Goal: Complete application form

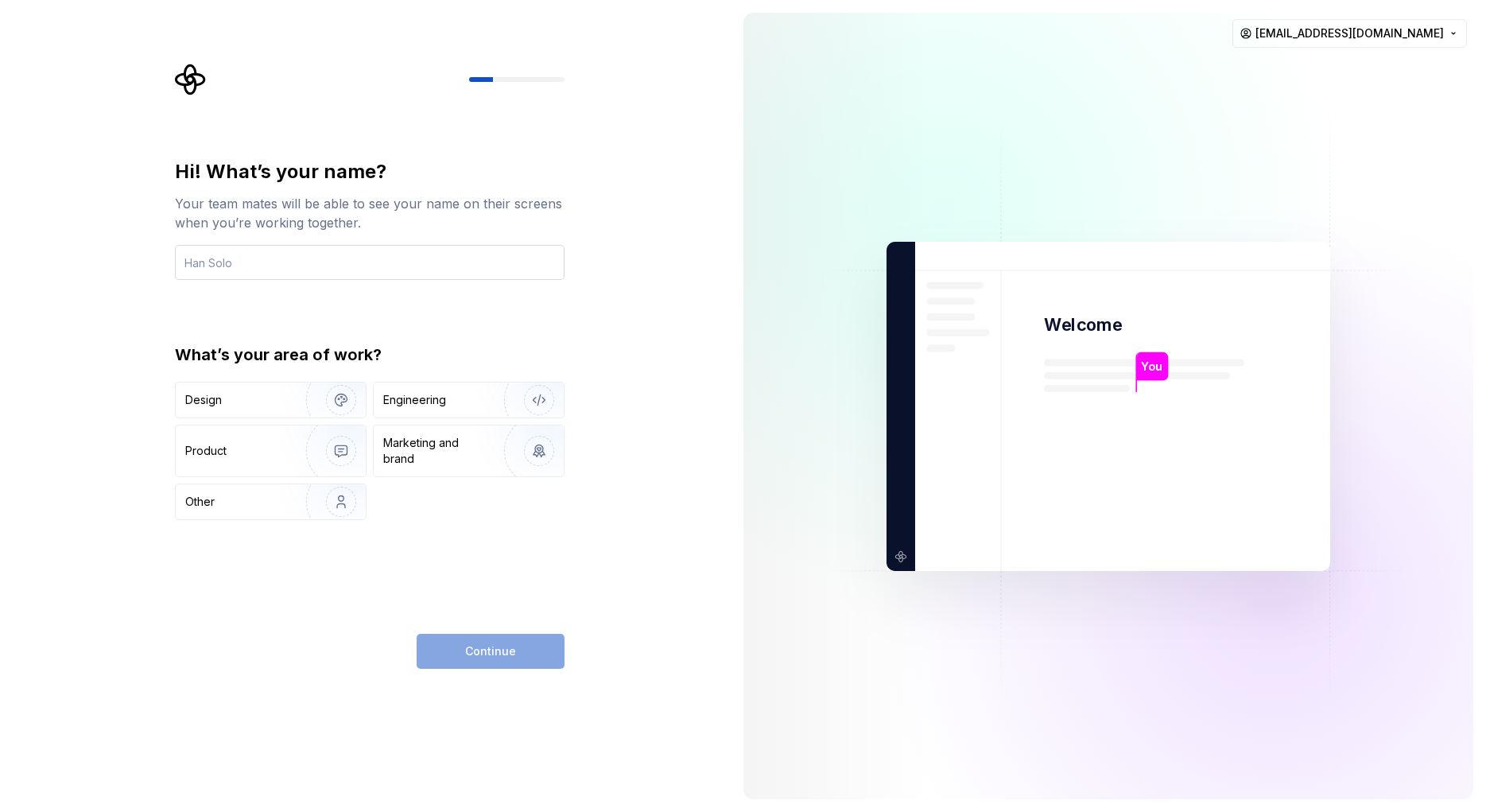
click at [338, 257] on input "text" at bounding box center [369, 263] width 389 height 35
type input "V.gopi"
click at [278, 402] on div "Design" at bounding box center [235, 399] width 100 height 16
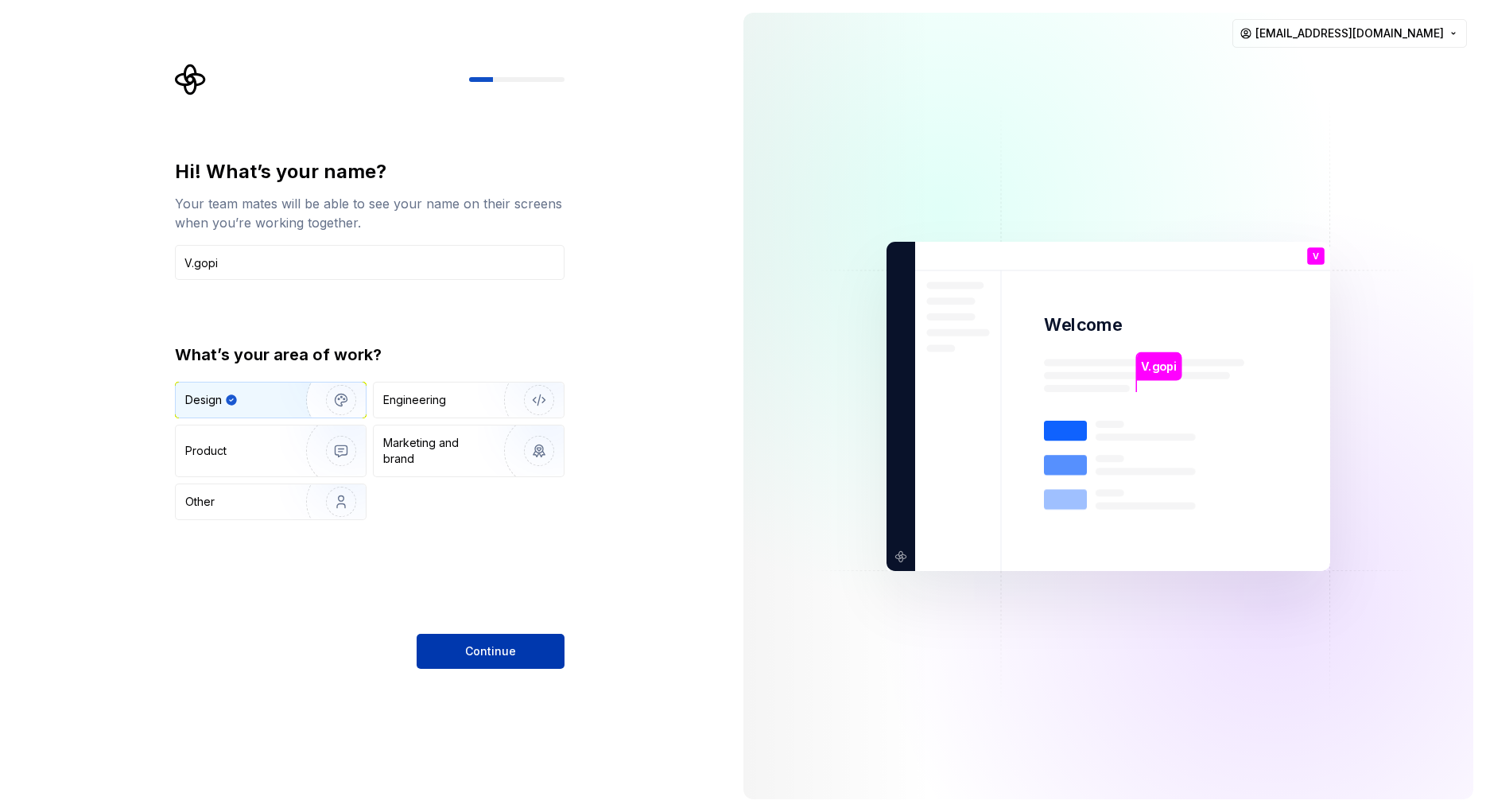
click at [487, 649] on span "Continue" at bounding box center [490, 650] width 51 height 16
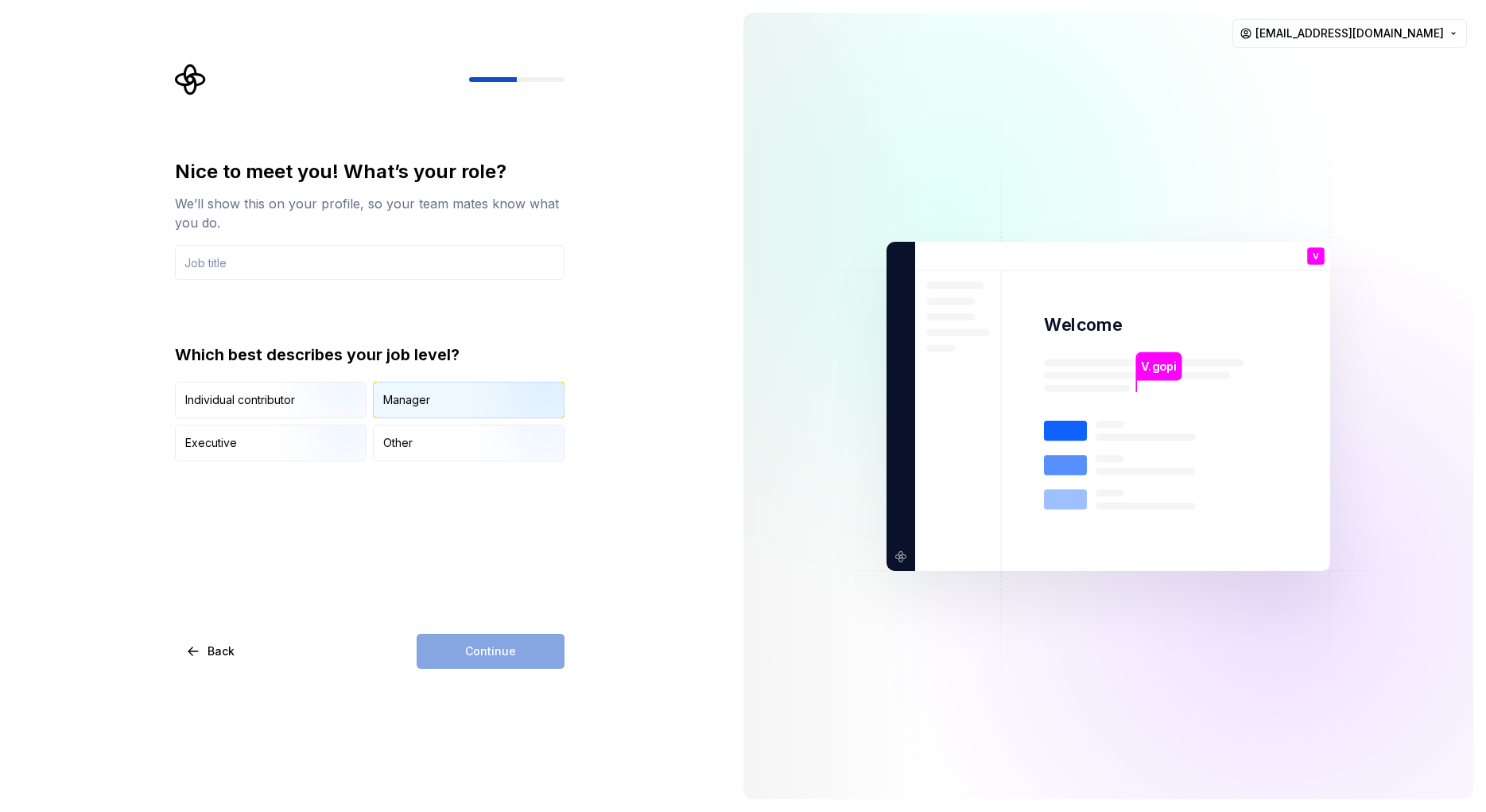
click at [436, 402] on div "Manager" at bounding box center [469, 400] width 190 height 35
click at [236, 270] on input "text" at bounding box center [369, 263] width 389 height 35
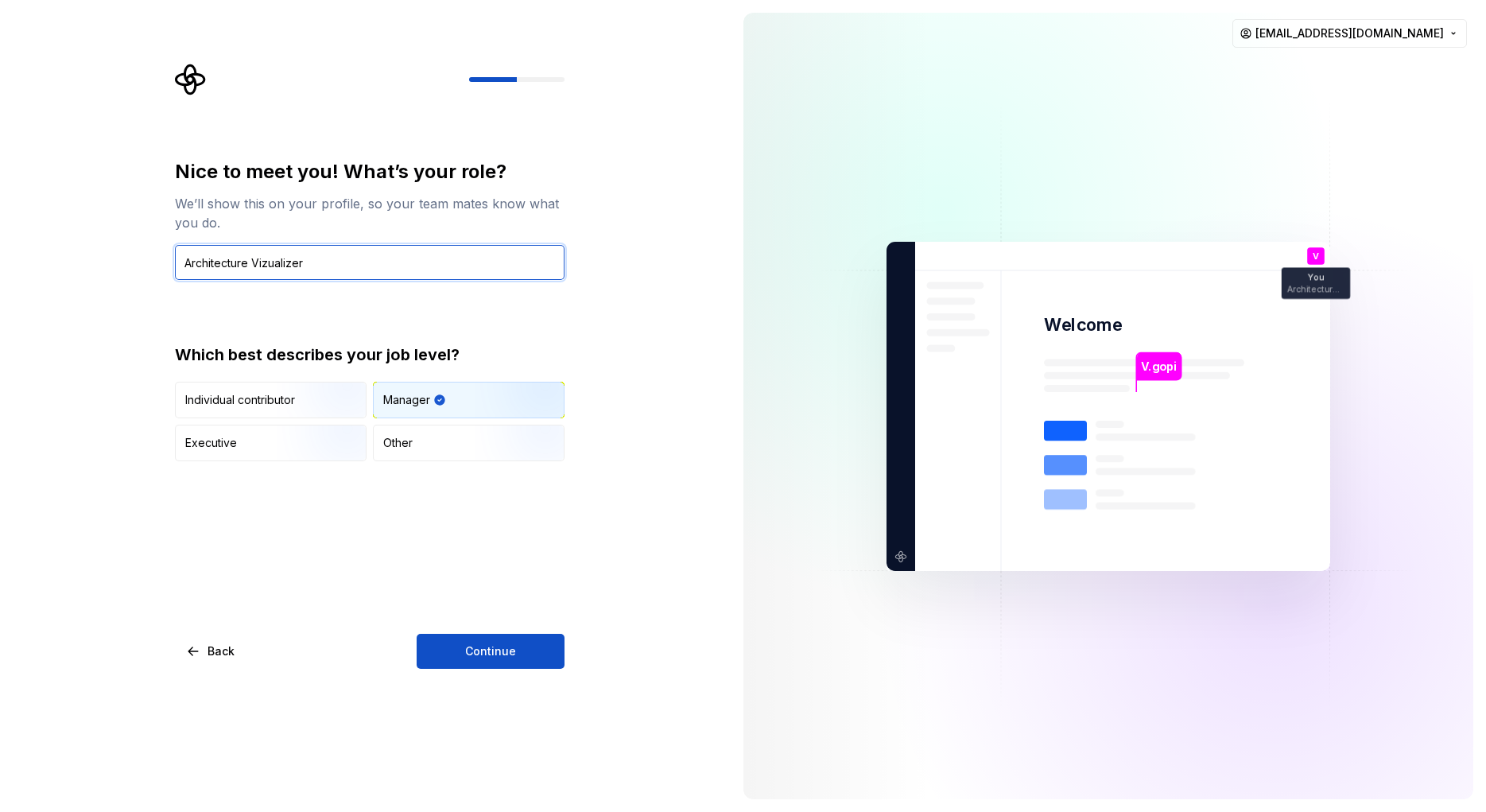
type input "Architecture Vizualizer"
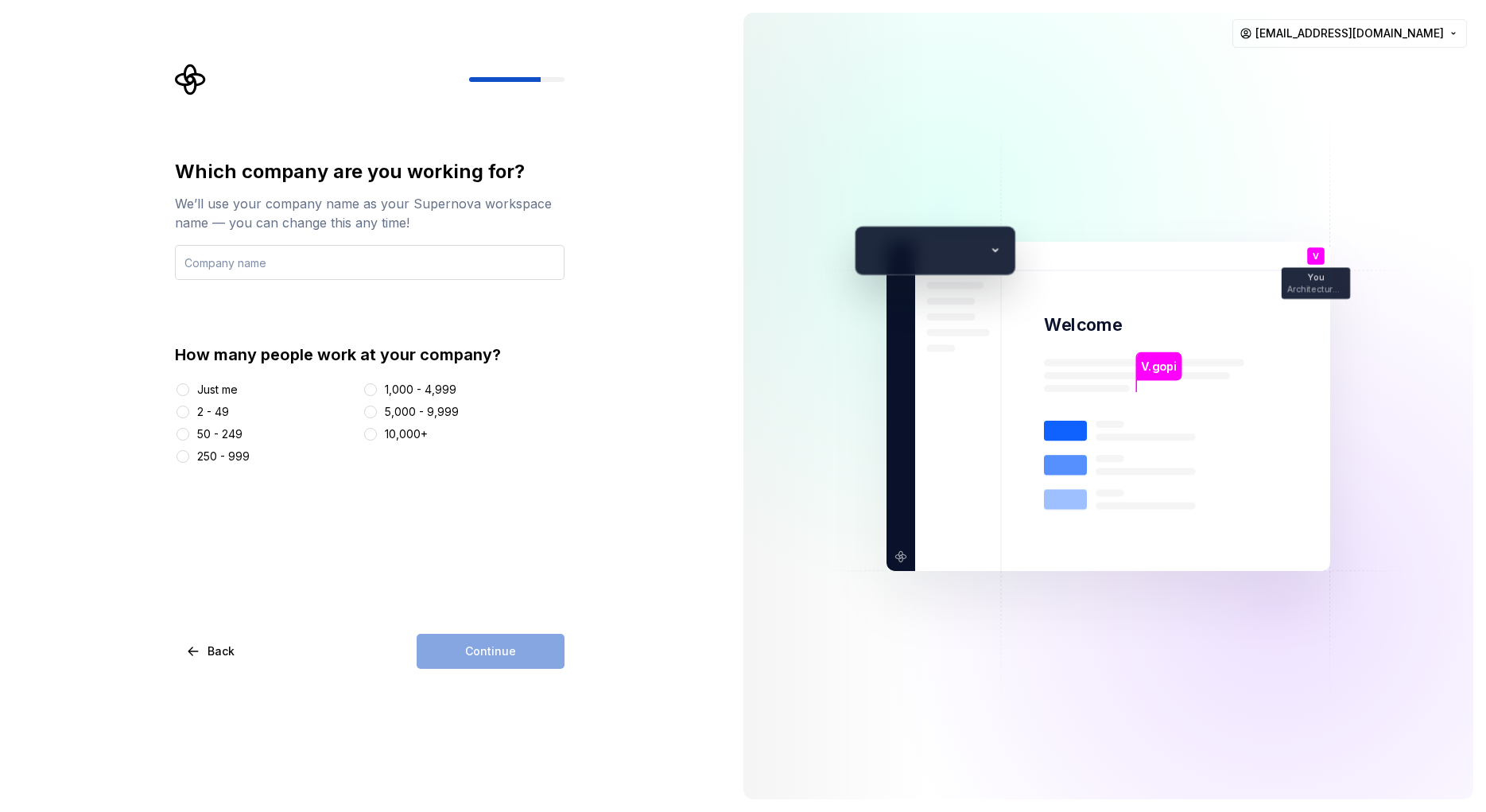
click at [242, 263] on input "text" at bounding box center [369, 263] width 389 height 35
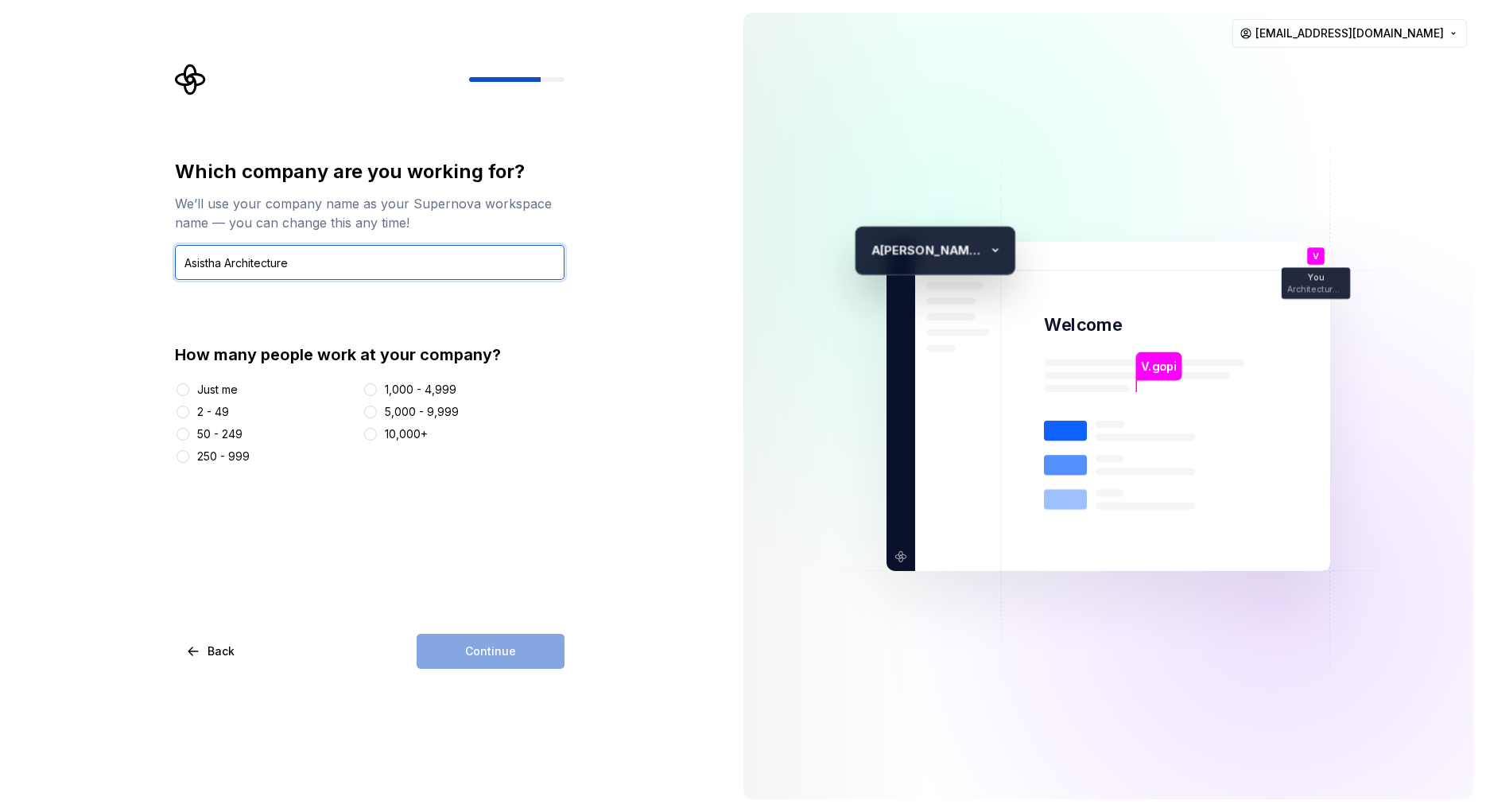
type input "Asistha Architecture"
click at [515, 653] on div "Continue" at bounding box center [490, 651] width 148 height 35
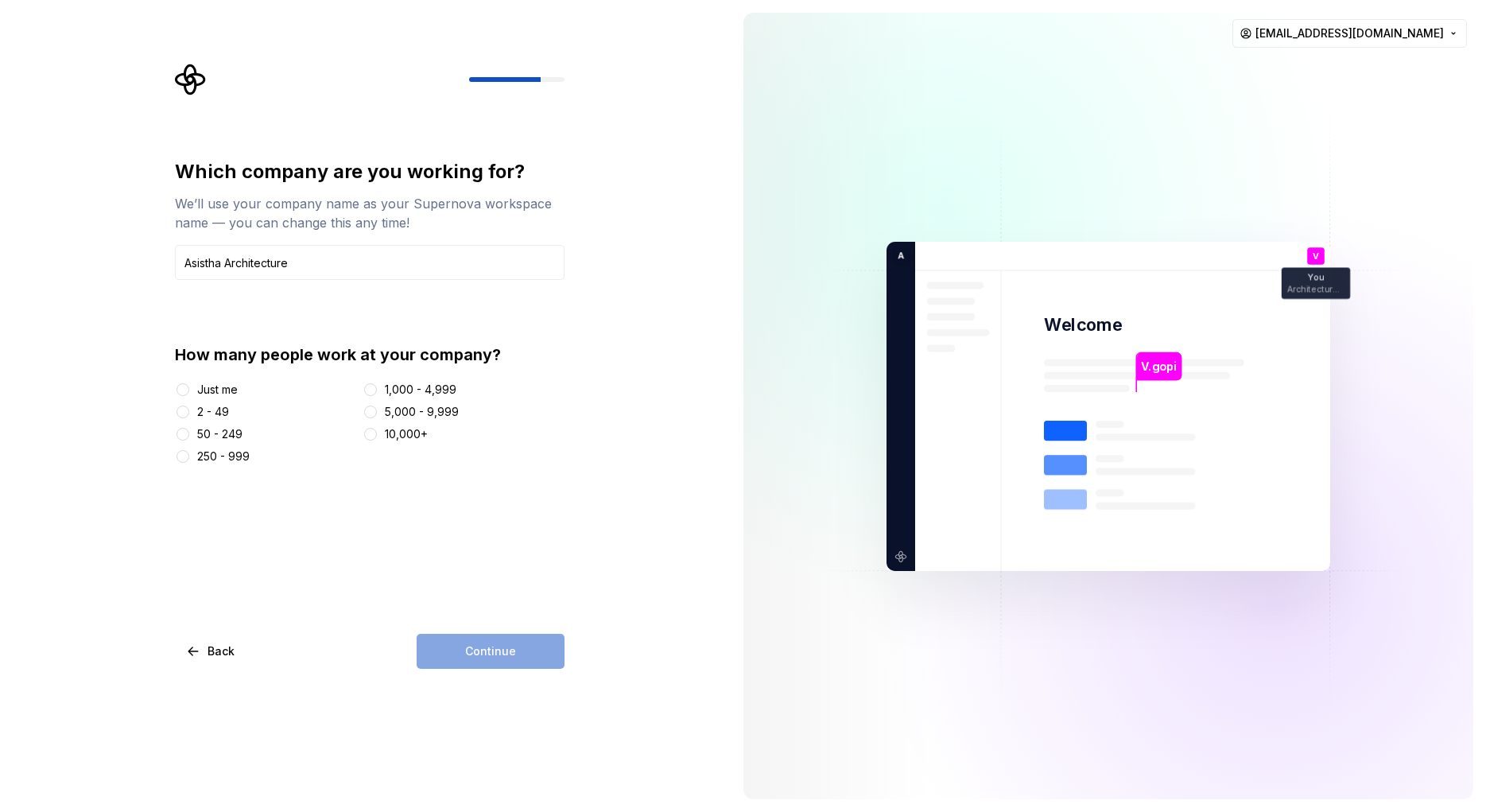
click at [193, 389] on div "Just me" at bounding box center [265, 389] width 181 height 16
click at [185, 393] on button "Just me" at bounding box center [183, 389] width 13 height 13
click at [473, 655] on span "Continue" at bounding box center [490, 650] width 51 height 16
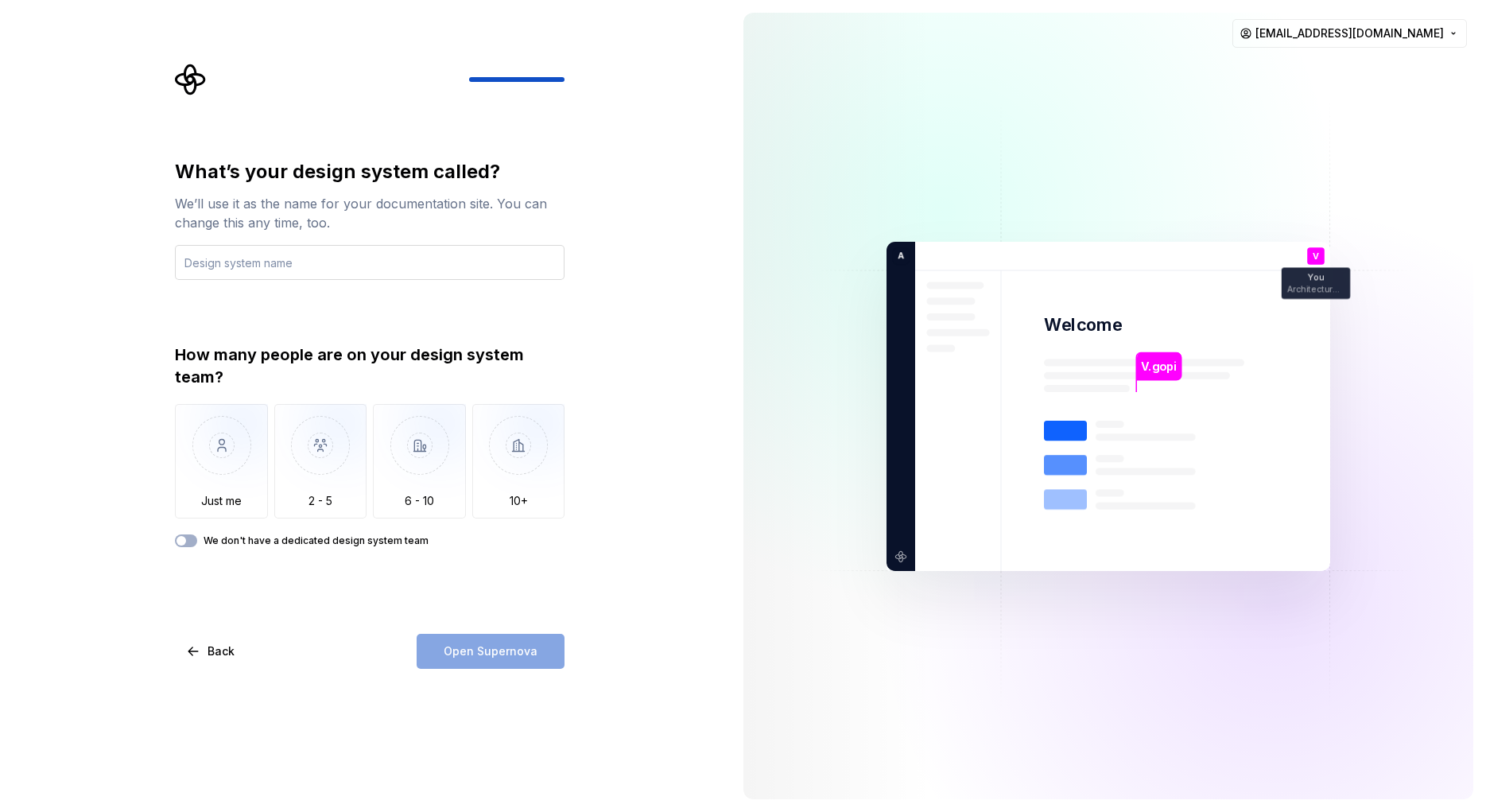
click at [256, 268] on input "text" at bounding box center [369, 263] width 389 height 35
click at [265, 261] on input "Architecture VZizualizer" at bounding box center [369, 263] width 389 height 35
click at [269, 263] on input "Architecture Vizualizer" at bounding box center [369, 263] width 389 height 35
click at [367, 265] on input "Architecture Visualizer" at bounding box center [369, 263] width 389 height 35
type input "Architecture Visualizer"
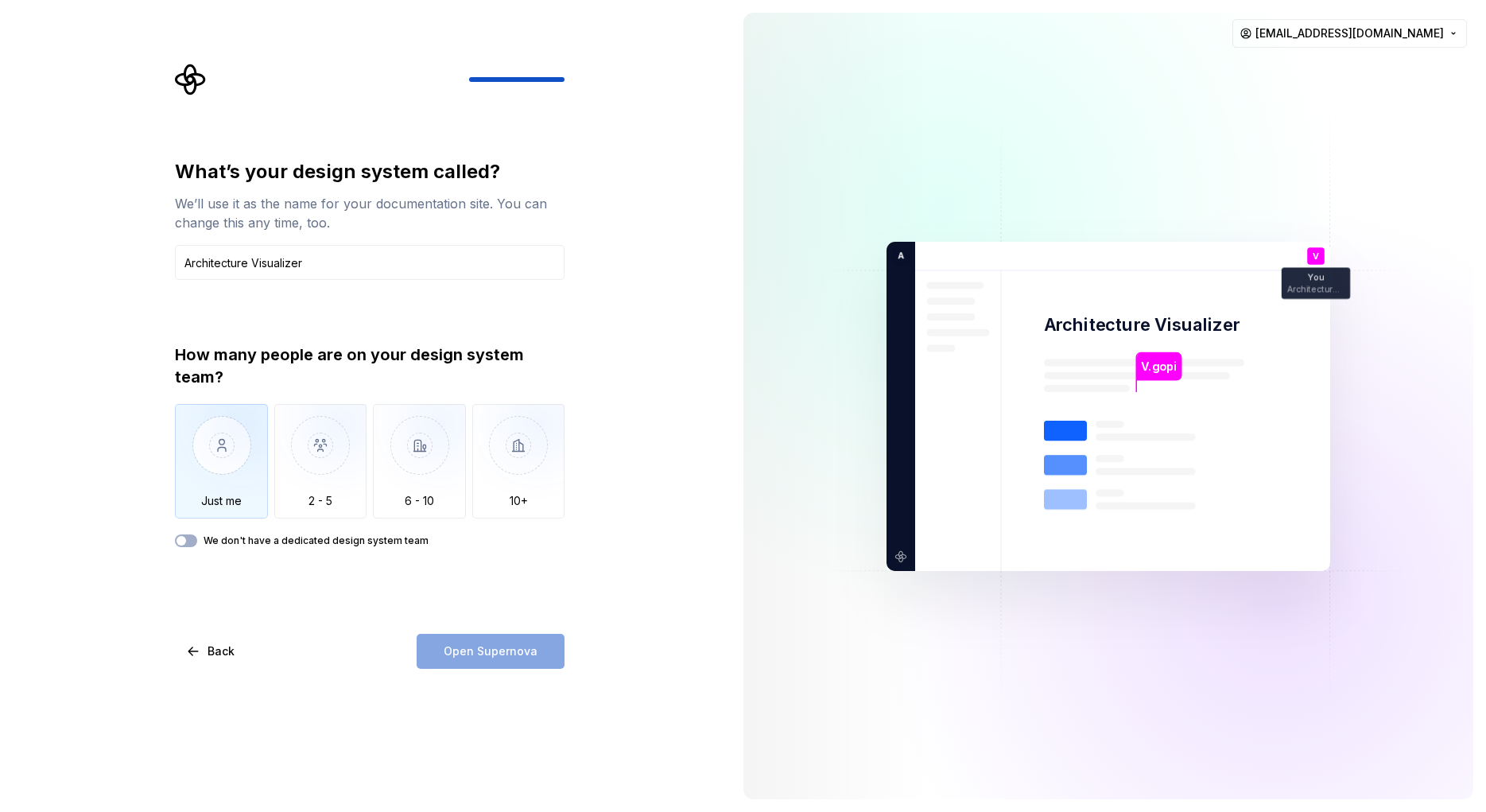
click at [248, 482] on img "button" at bounding box center [222, 457] width 93 height 107
click at [504, 659] on button "Open Supernova" at bounding box center [490, 651] width 148 height 35
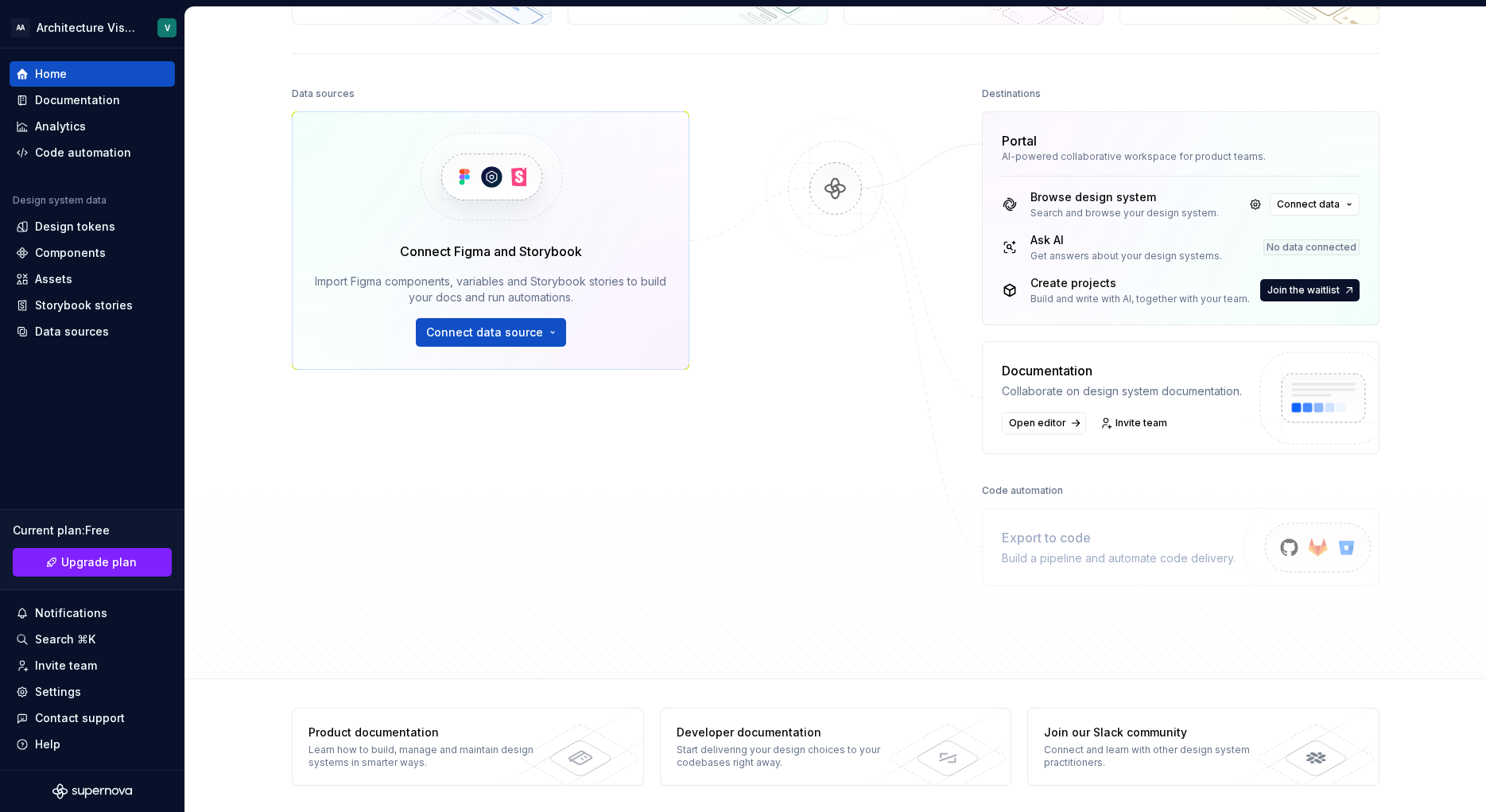
scroll to position [145, 0]
click at [96, 23] on html "AA Architecture Visualizer V Home Documentation Analytics Code automation Desig…" at bounding box center [743, 406] width 1486 height 812
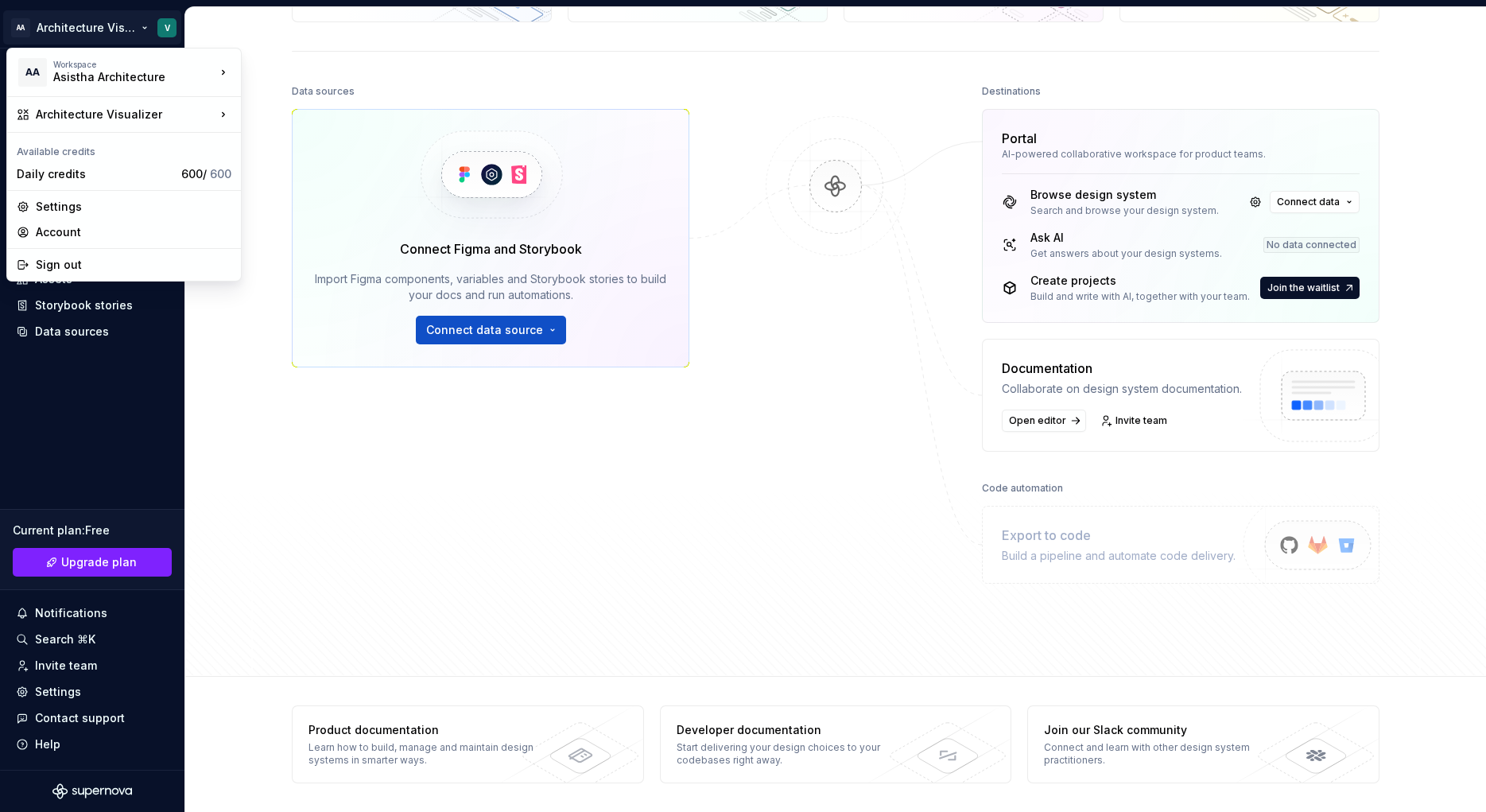
click at [685, 647] on html "AA Architecture Visualizer V Home Documentation Analytics Code automation Desig…" at bounding box center [743, 406] width 1486 height 812
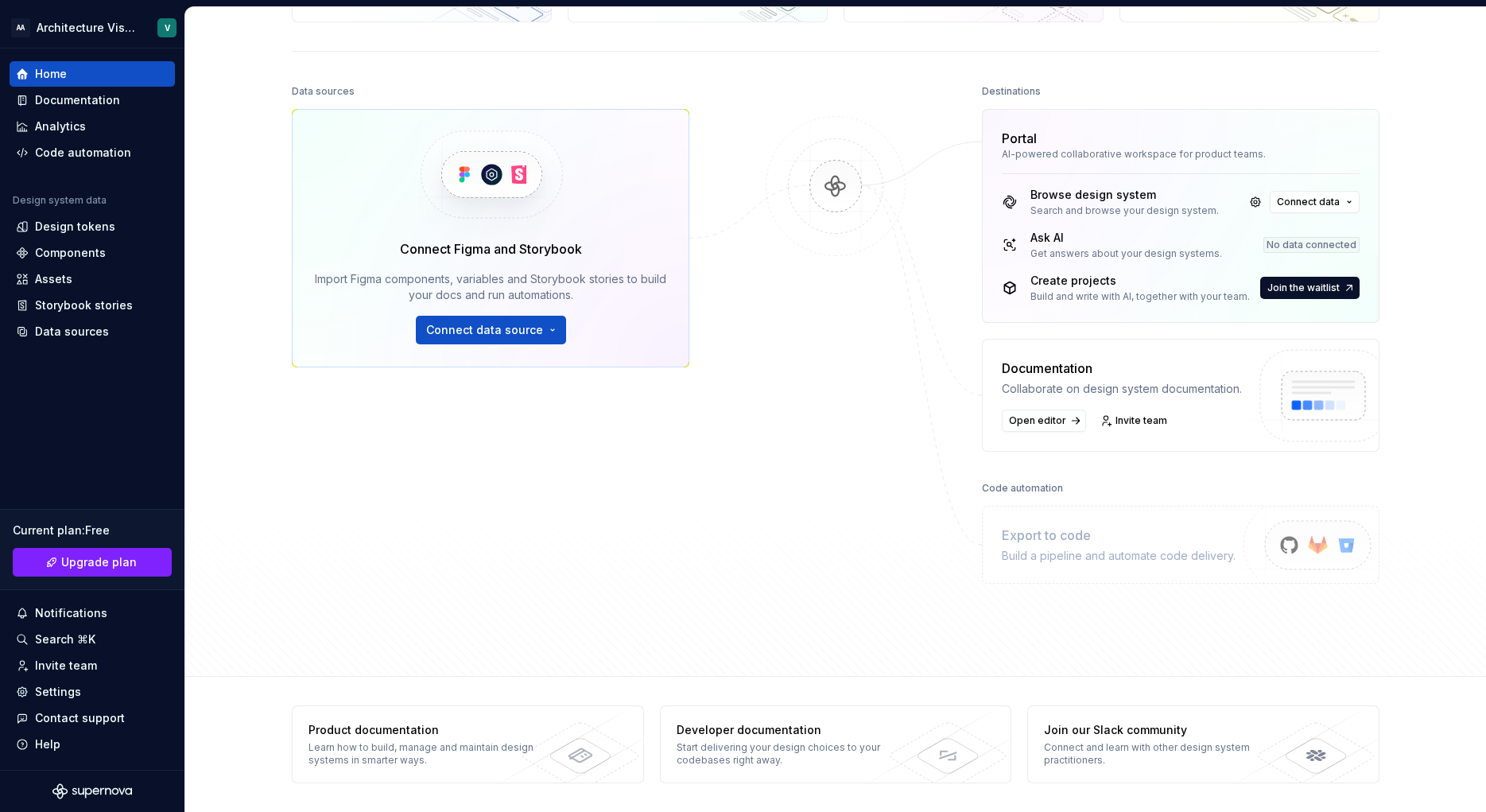
scroll to position [0, 0]
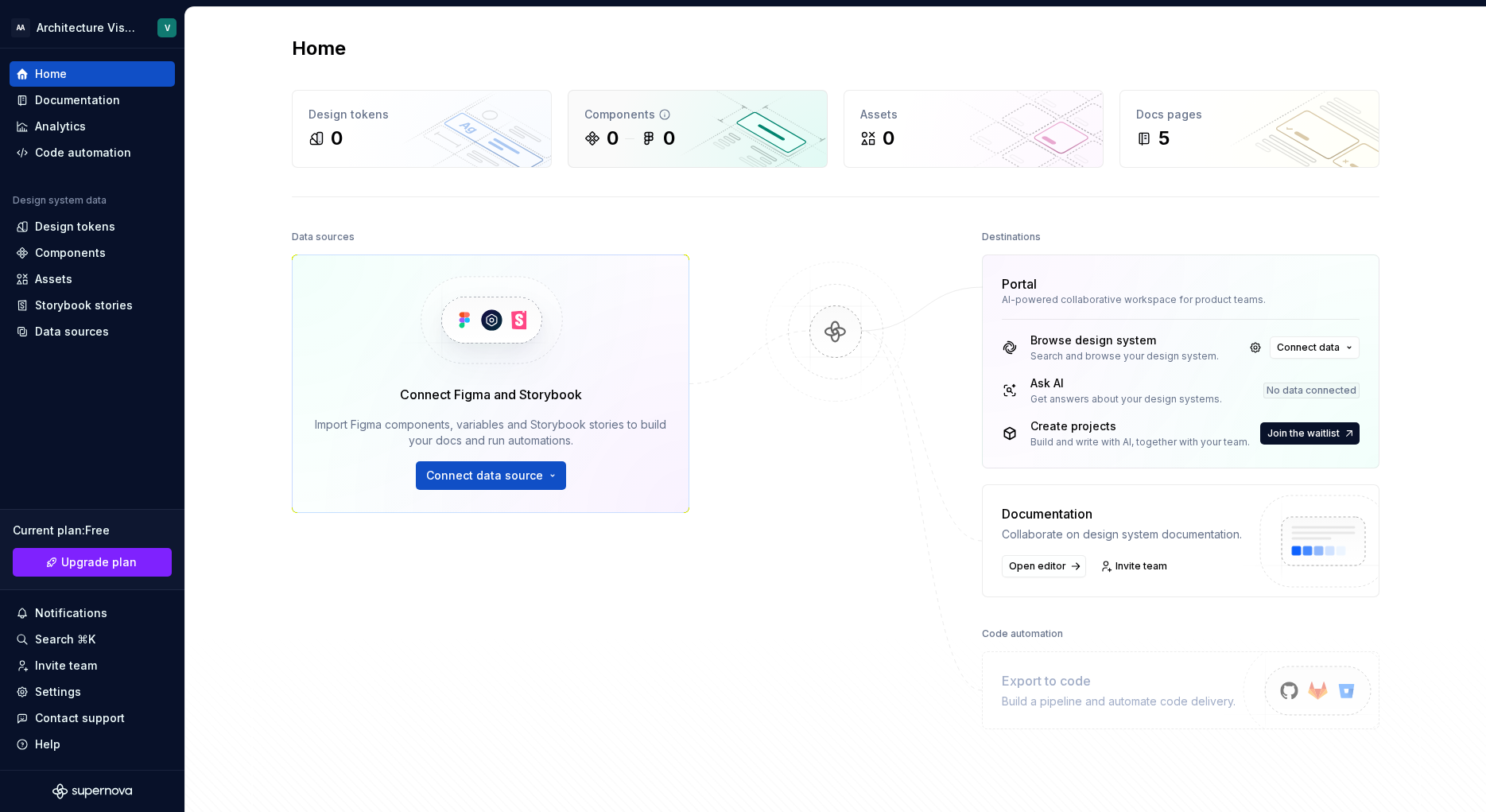
drag, startPoint x: 715, startPoint y: 420, endPoint x: 718, endPoint y: 137, distance: 283.0
click at [73, 35] on html "AA Architecture Visualizer V Home Documentation Analytics Code automation Desig…" at bounding box center [743, 406] width 1486 height 812
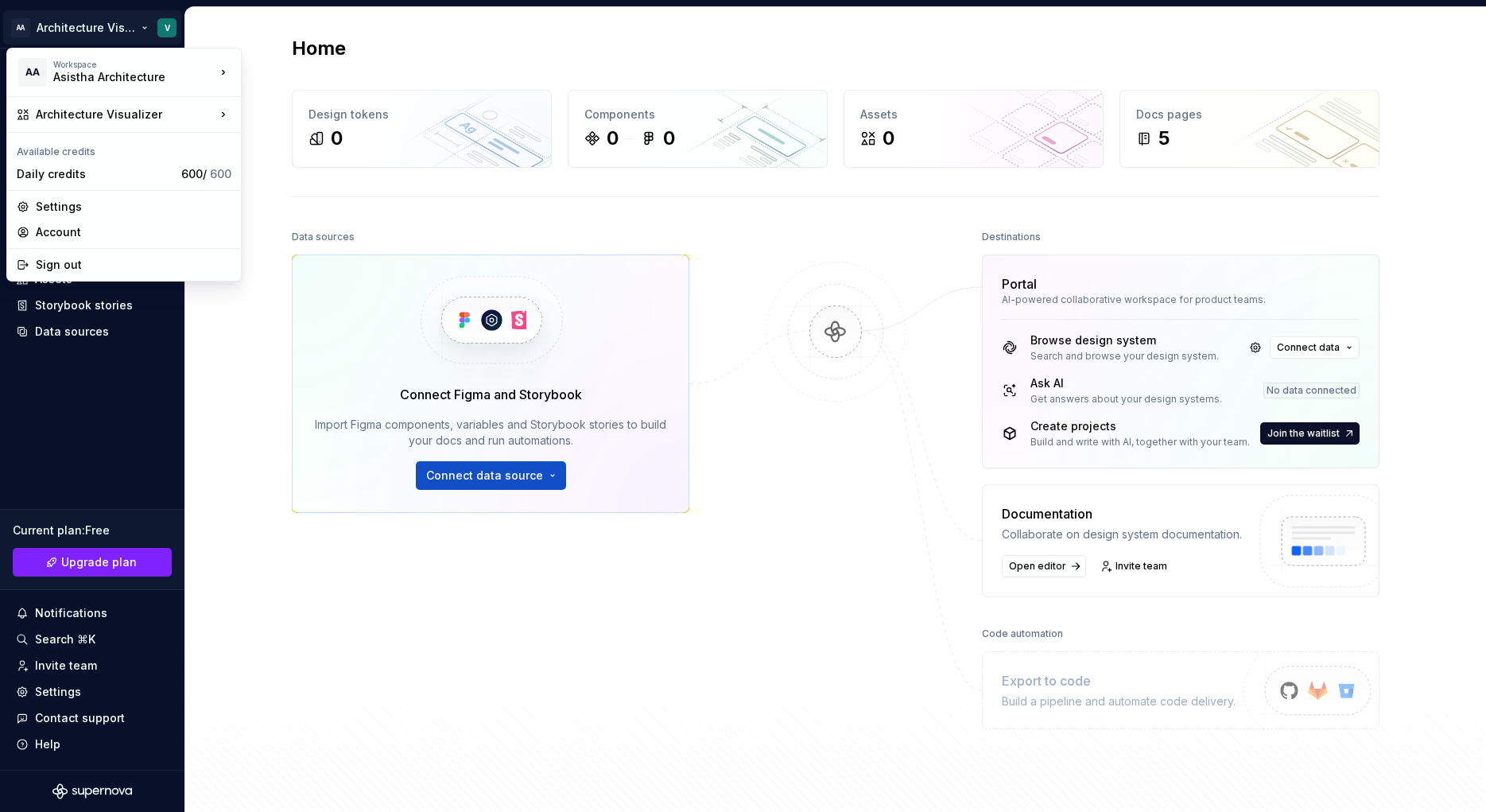
click at [362, 56] on html "AA Architecture Visualizer V Home Documentation Analytics Code automation Desig…" at bounding box center [743, 406] width 1486 height 812
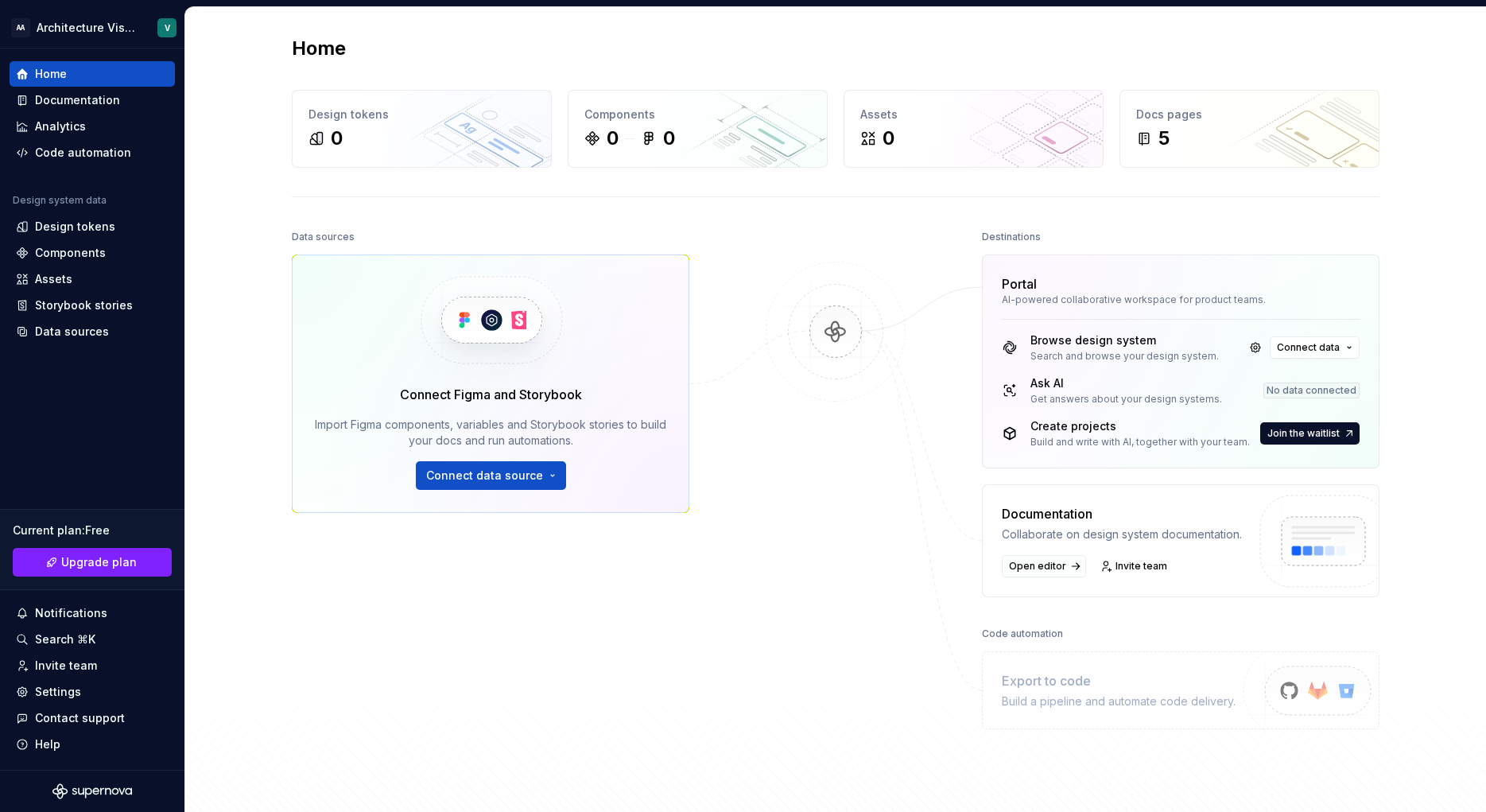
click at [325, 56] on h2 "Home" at bounding box center [319, 48] width 54 height 26
